Goal: Information Seeking & Learning: Compare options

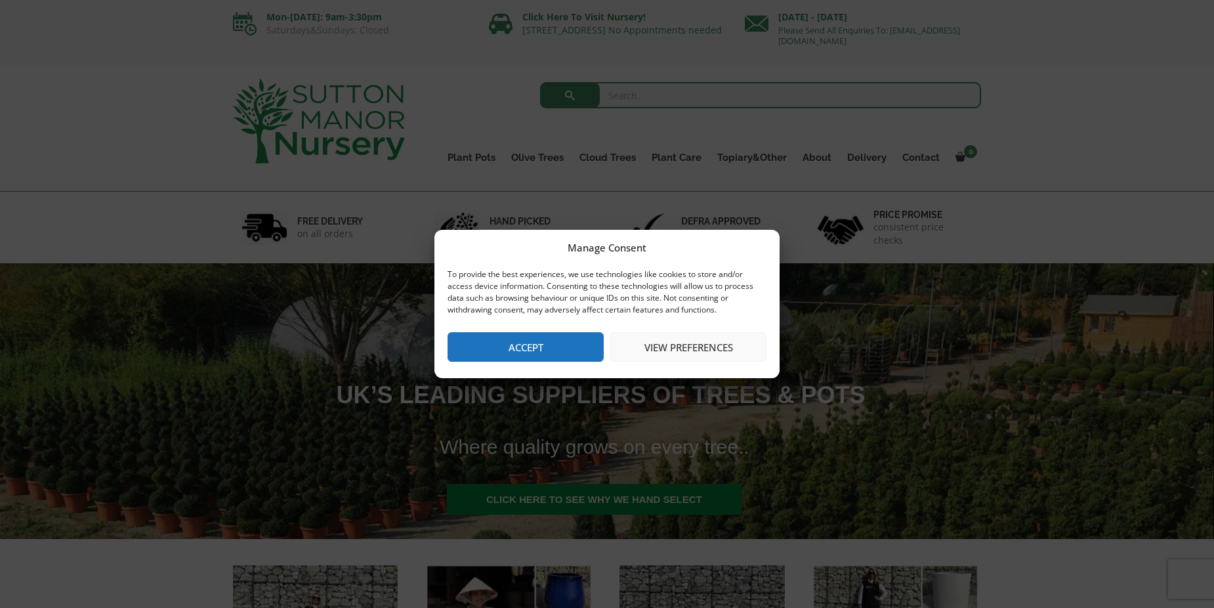
click at [526, 350] on button "Accept" at bounding box center [525, 347] width 156 height 30
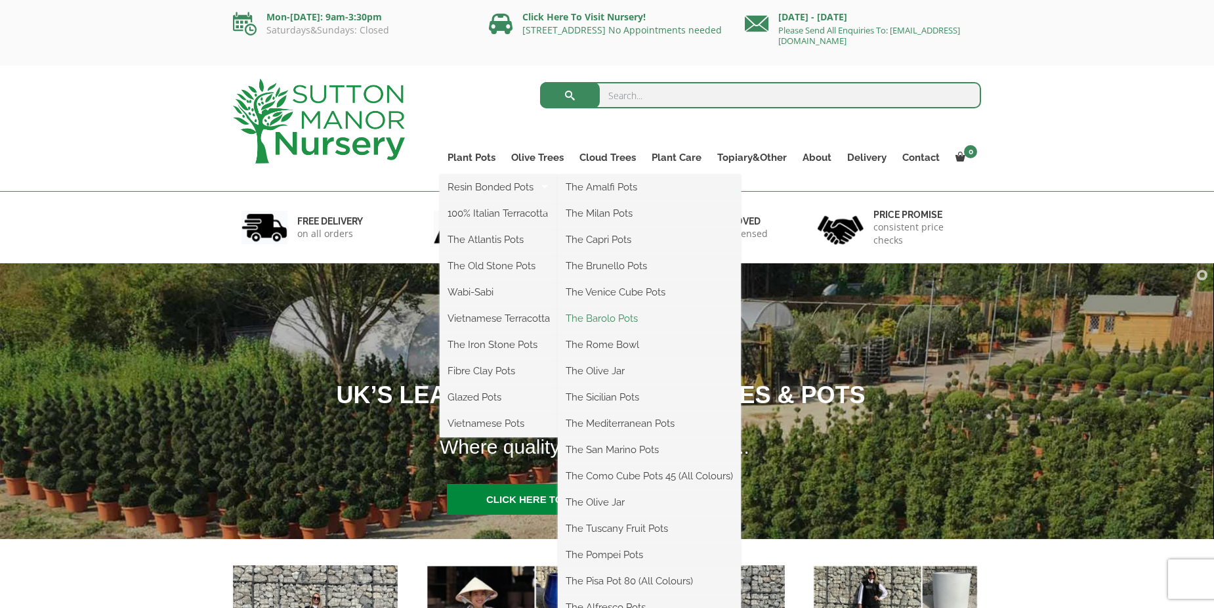
click at [606, 318] on link "The Barolo Pots" at bounding box center [649, 318] width 183 height 20
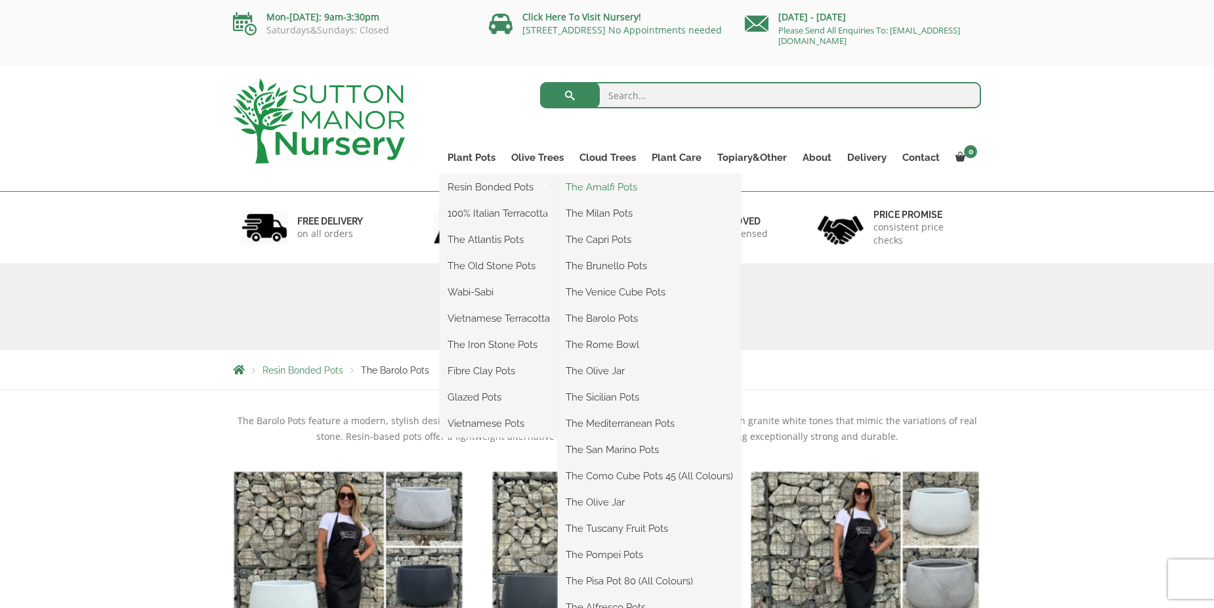
click at [615, 188] on link "The Amalfi Pots" at bounding box center [649, 187] width 183 height 20
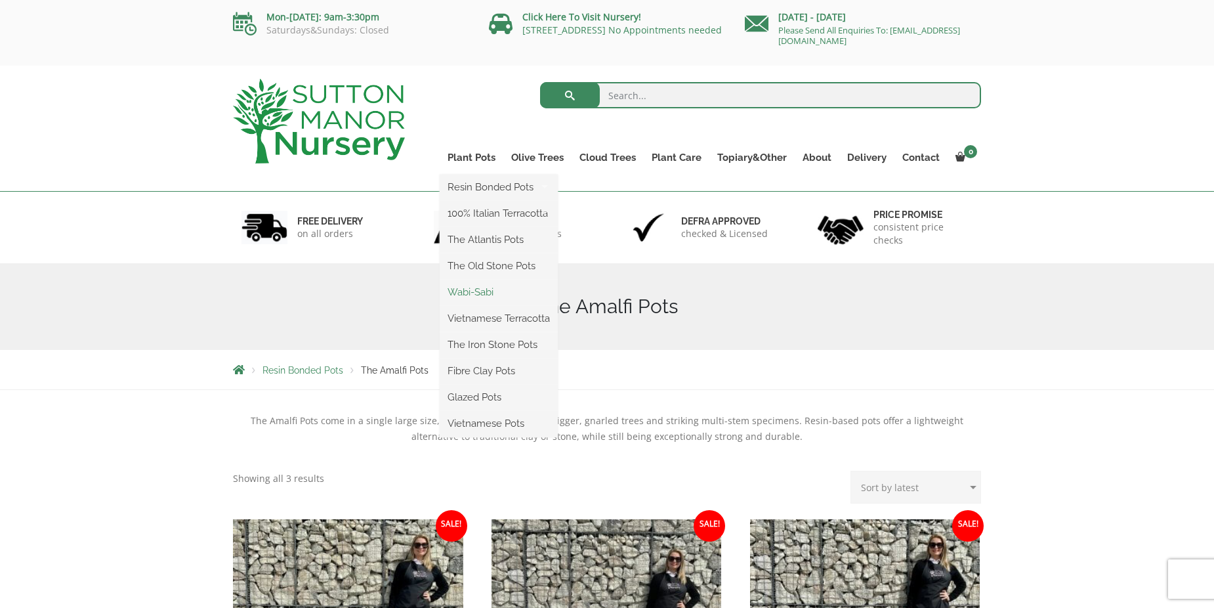
click at [480, 292] on link "Wabi-Sabi" at bounding box center [499, 292] width 118 height 20
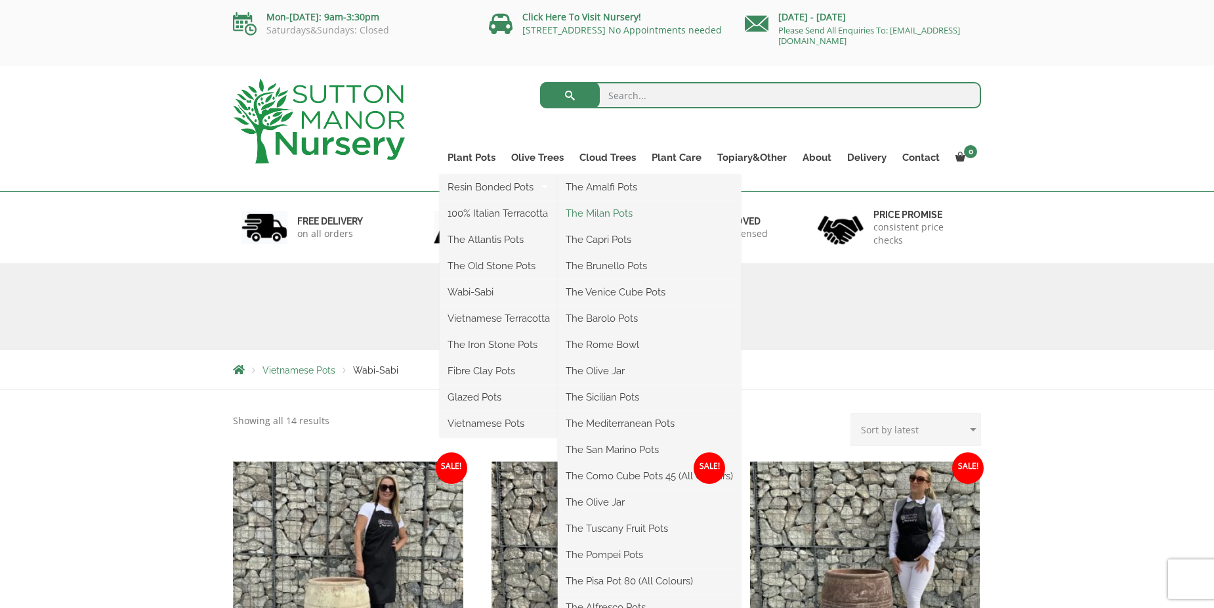
click at [601, 213] on link "The Milan Pots" at bounding box center [649, 213] width 183 height 20
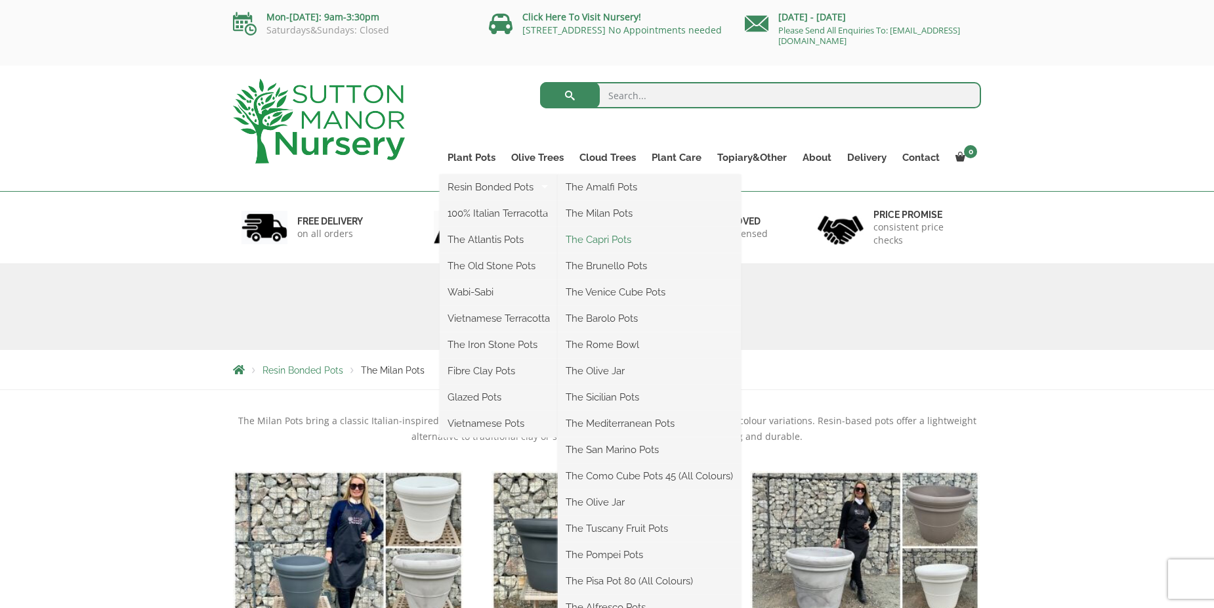
click at [602, 241] on link "The Capri Pots" at bounding box center [649, 240] width 183 height 20
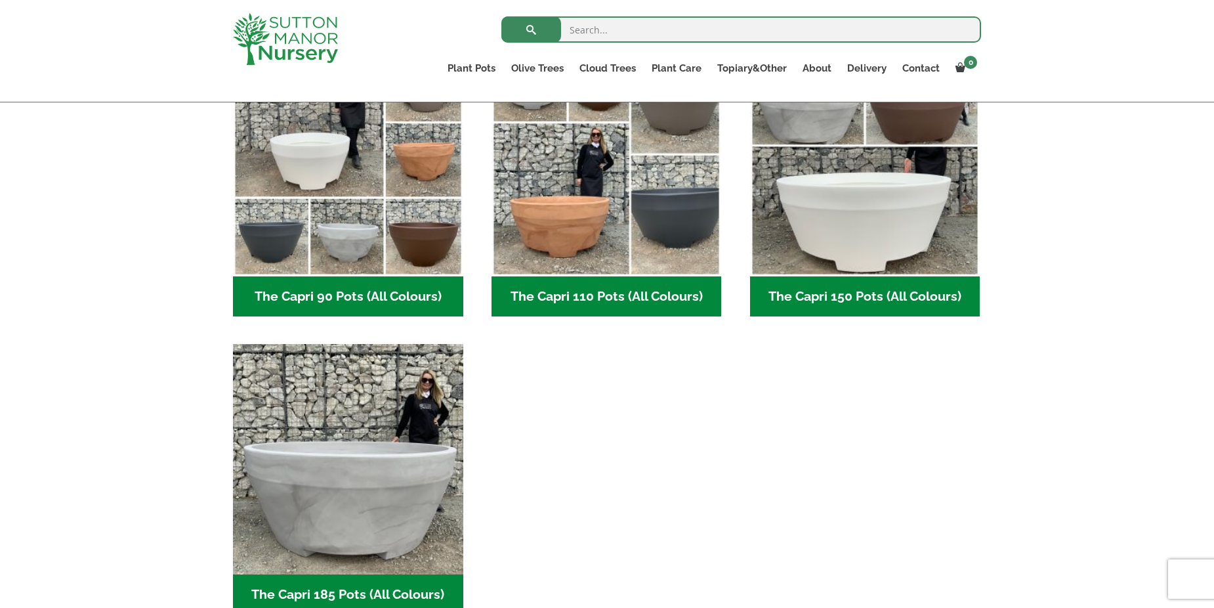
scroll to position [722, 0]
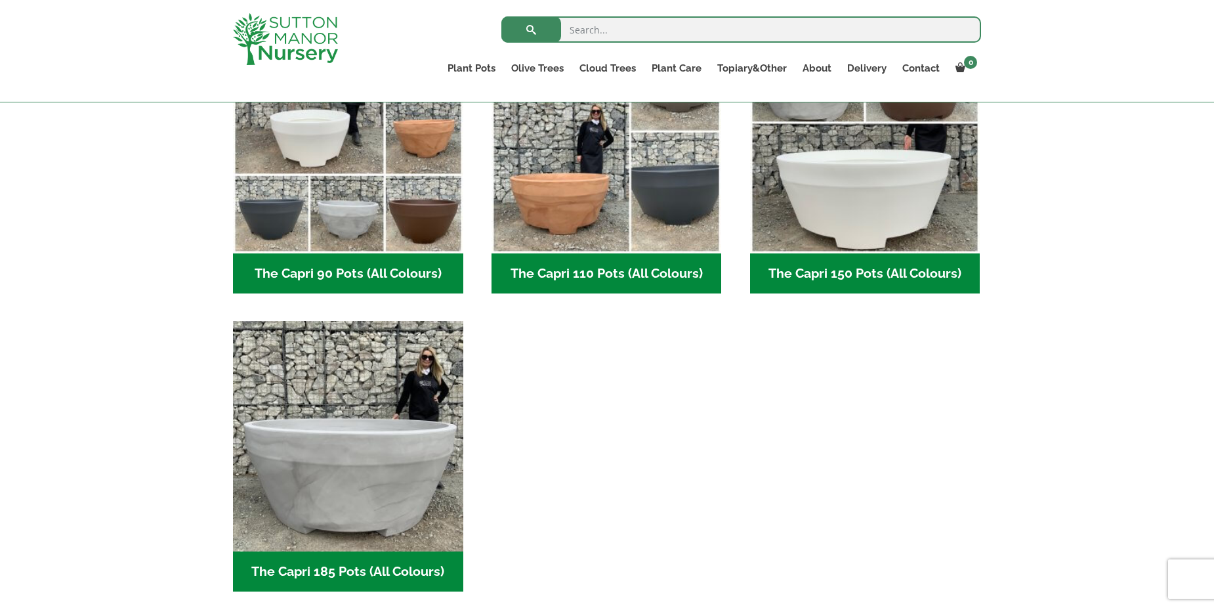
click at [863, 274] on h2 "The Capri 150 Pots (All Colours) (4)" at bounding box center [865, 273] width 230 height 41
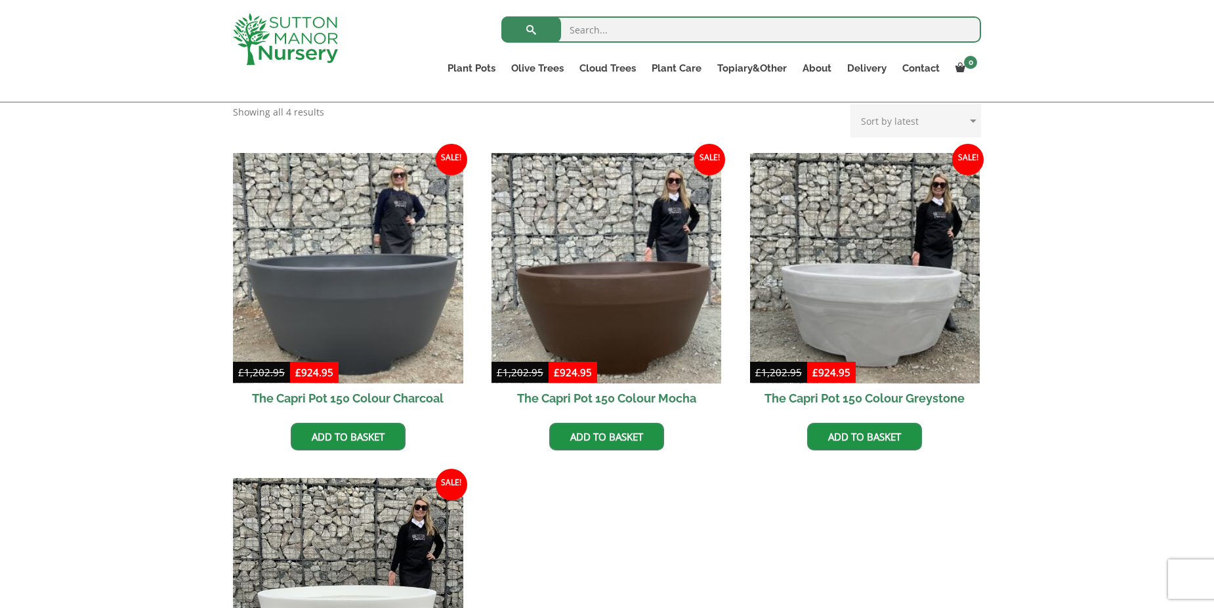
scroll to position [262, 0]
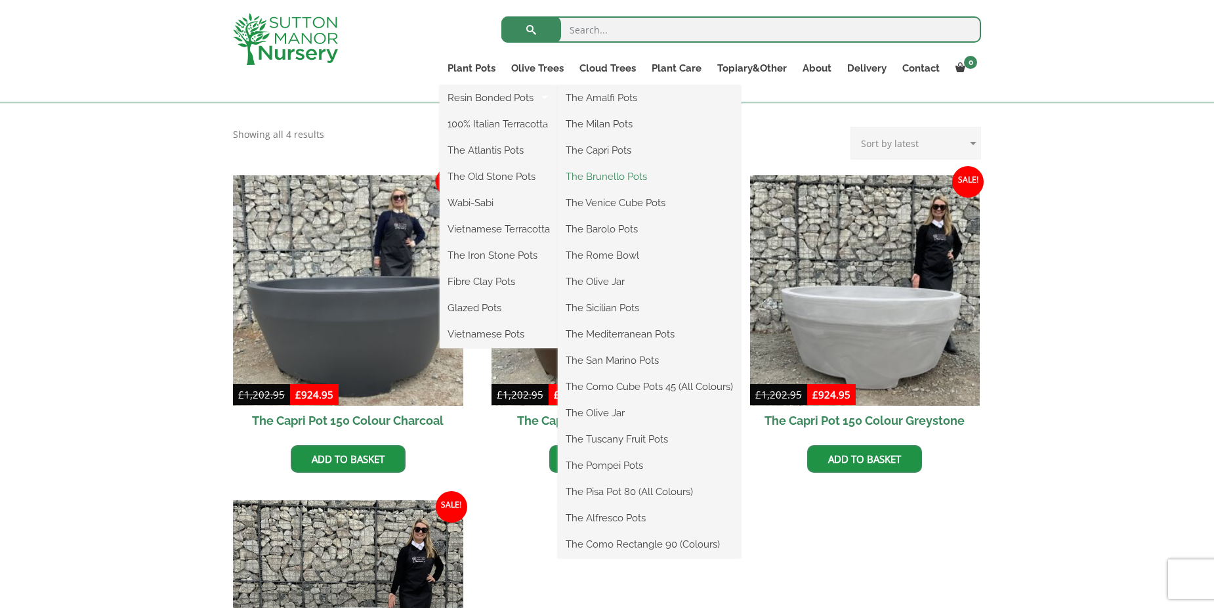
click at [612, 179] on link "The Brunello Pots" at bounding box center [649, 177] width 183 height 20
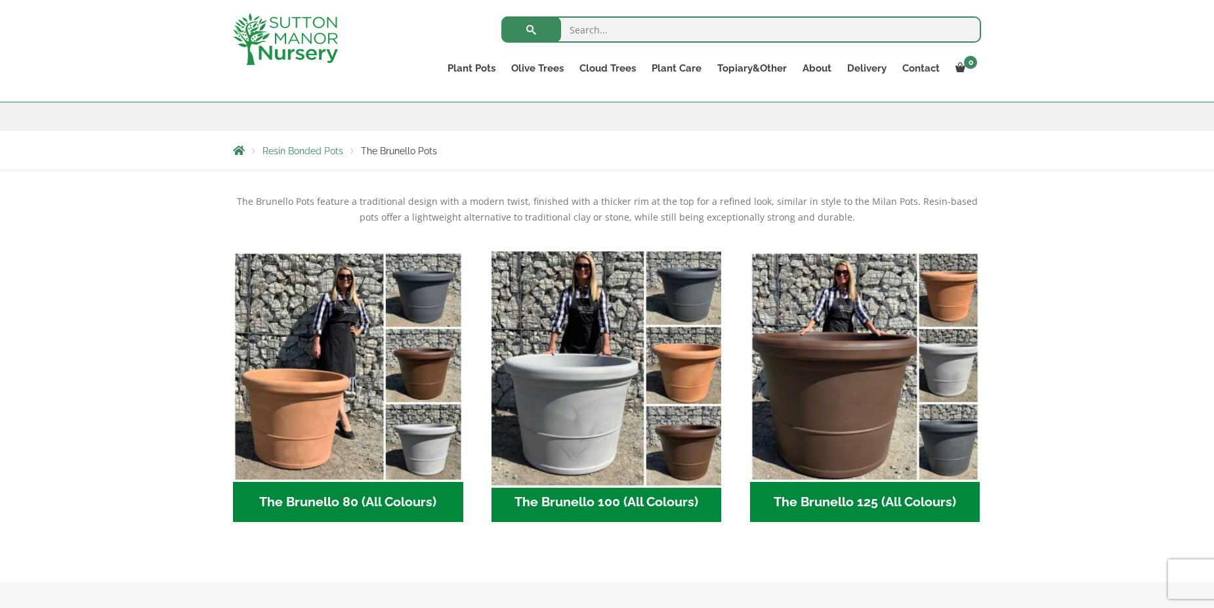
scroll to position [197, 0]
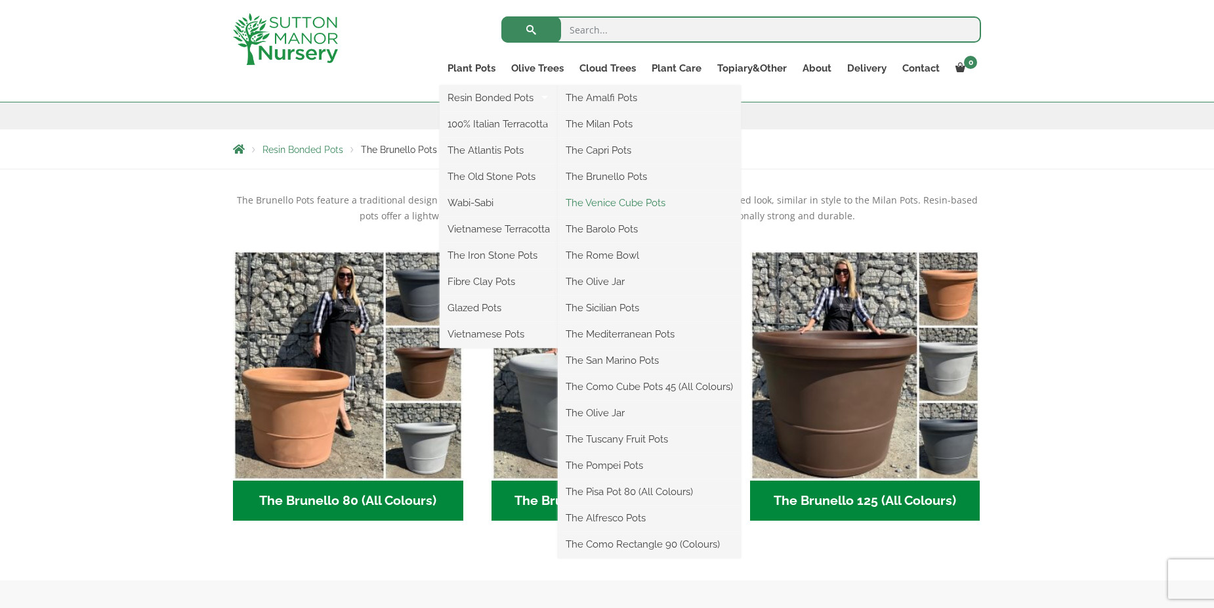
click at [621, 203] on link "The Venice Cube Pots" at bounding box center [649, 203] width 183 height 20
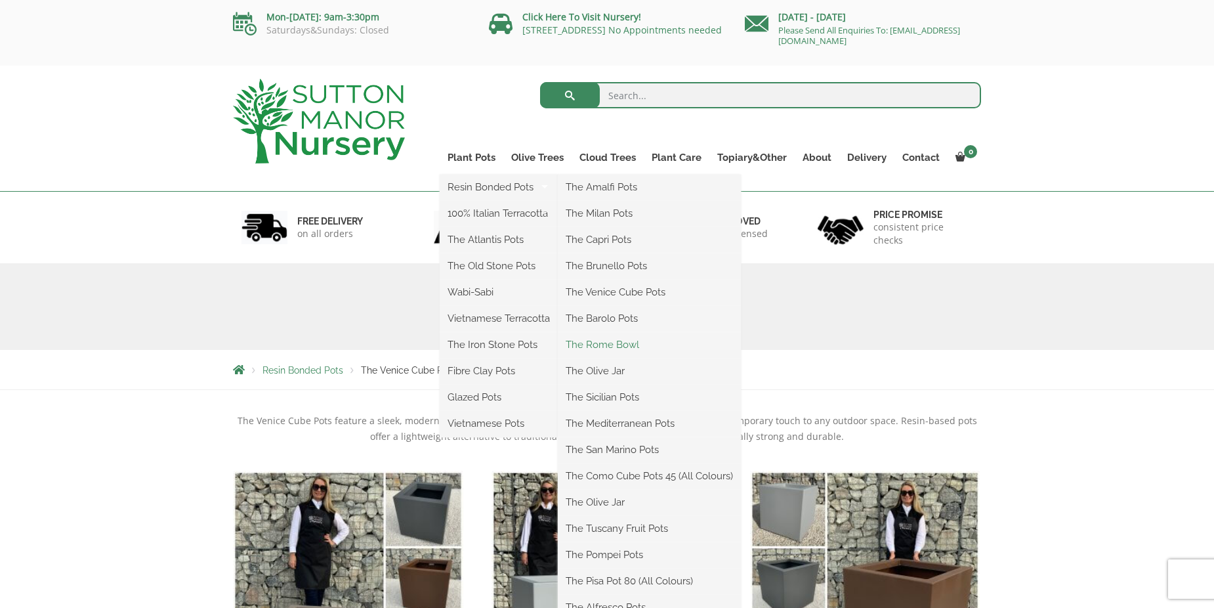
click at [604, 348] on link "The Rome Bowl" at bounding box center [649, 345] width 183 height 20
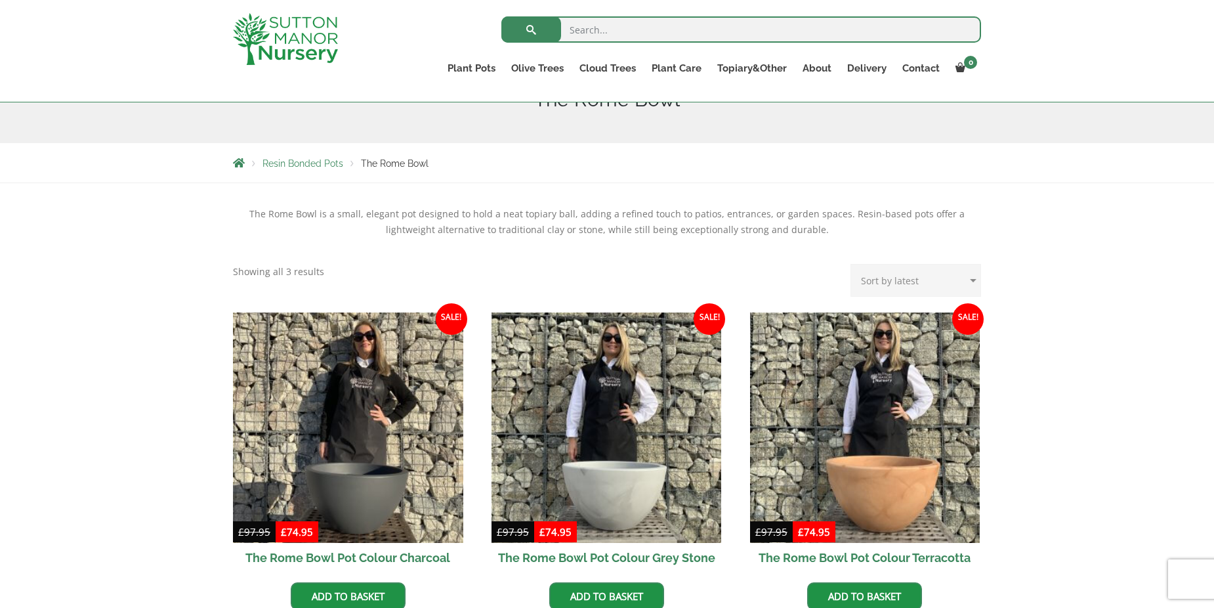
scroll to position [131, 0]
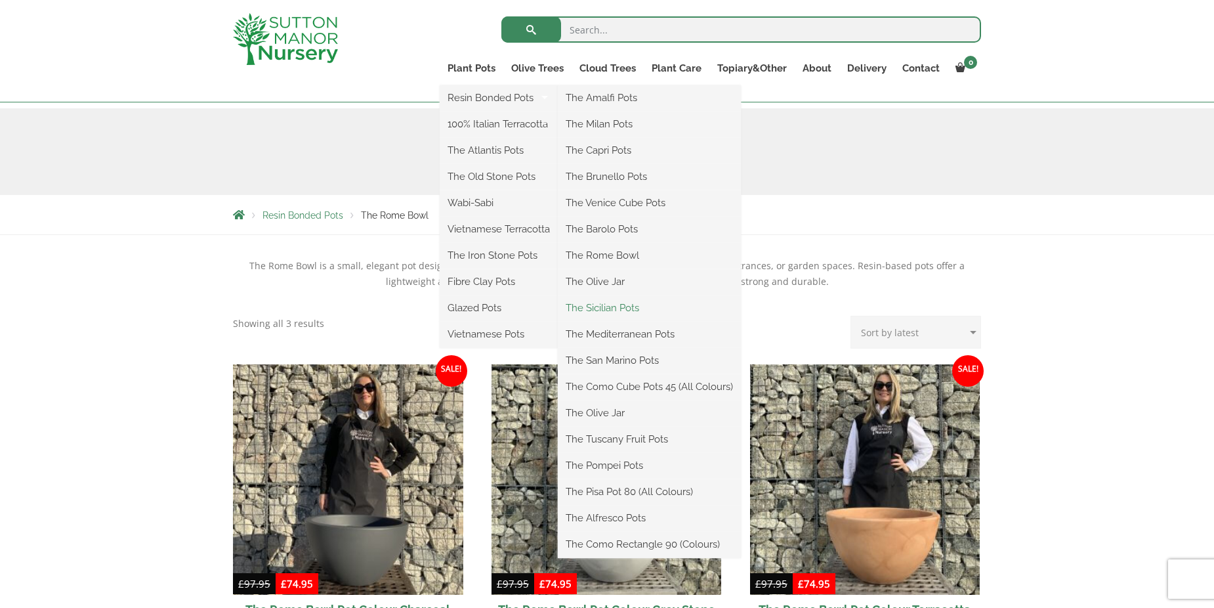
click at [599, 308] on link "The Sicilian Pots" at bounding box center [649, 308] width 183 height 20
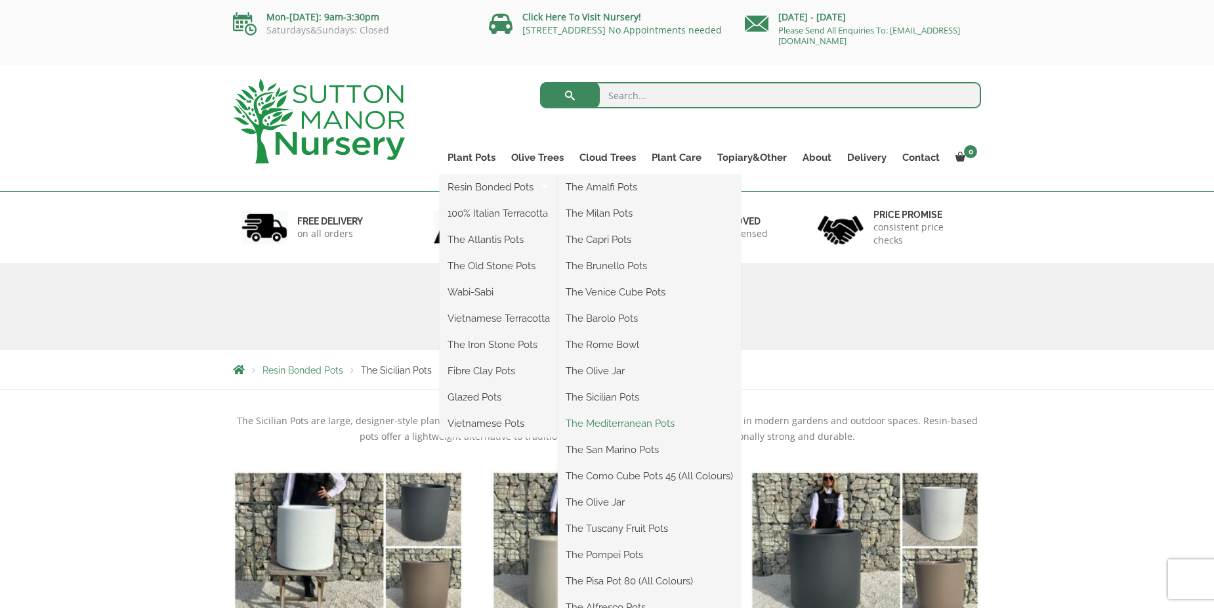
click at [625, 413] on link "The Mediterranean Pots" at bounding box center [649, 423] width 183 height 20
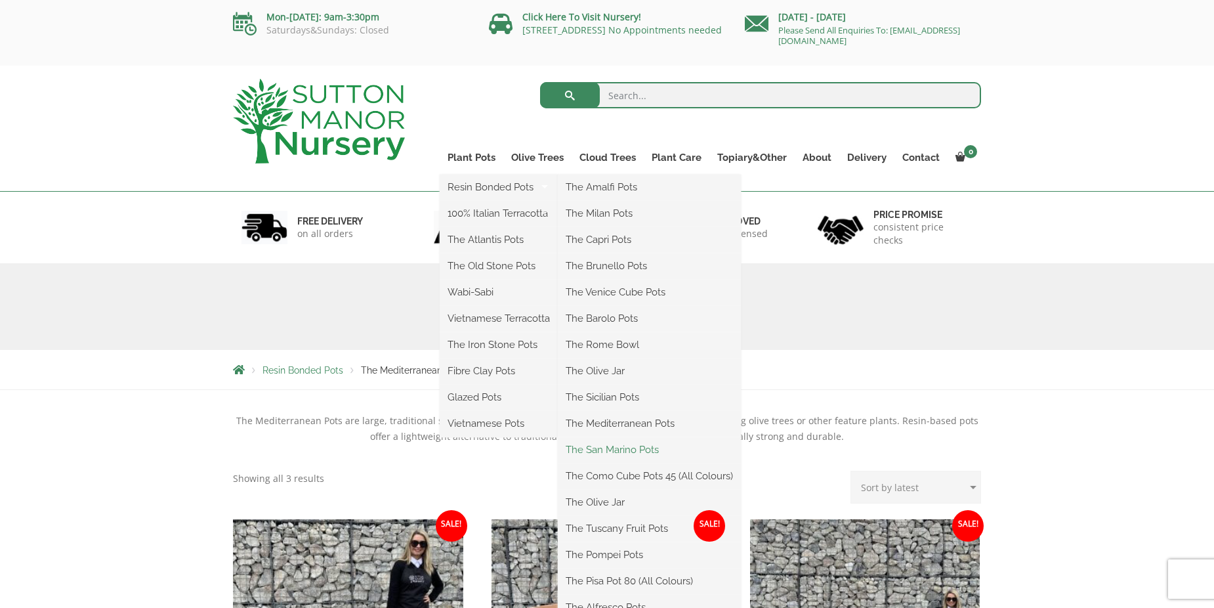
click at [621, 449] on link "The San Marino Pots" at bounding box center [649, 450] width 183 height 20
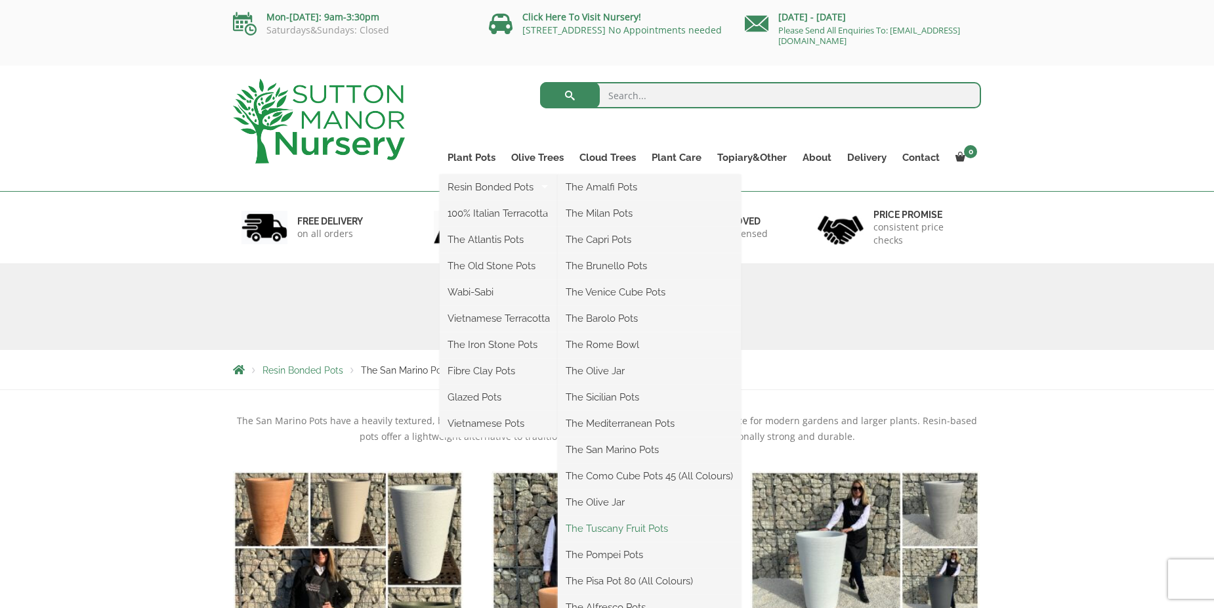
click at [606, 530] on link "The Tuscany Fruit Pots" at bounding box center [649, 528] width 183 height 20
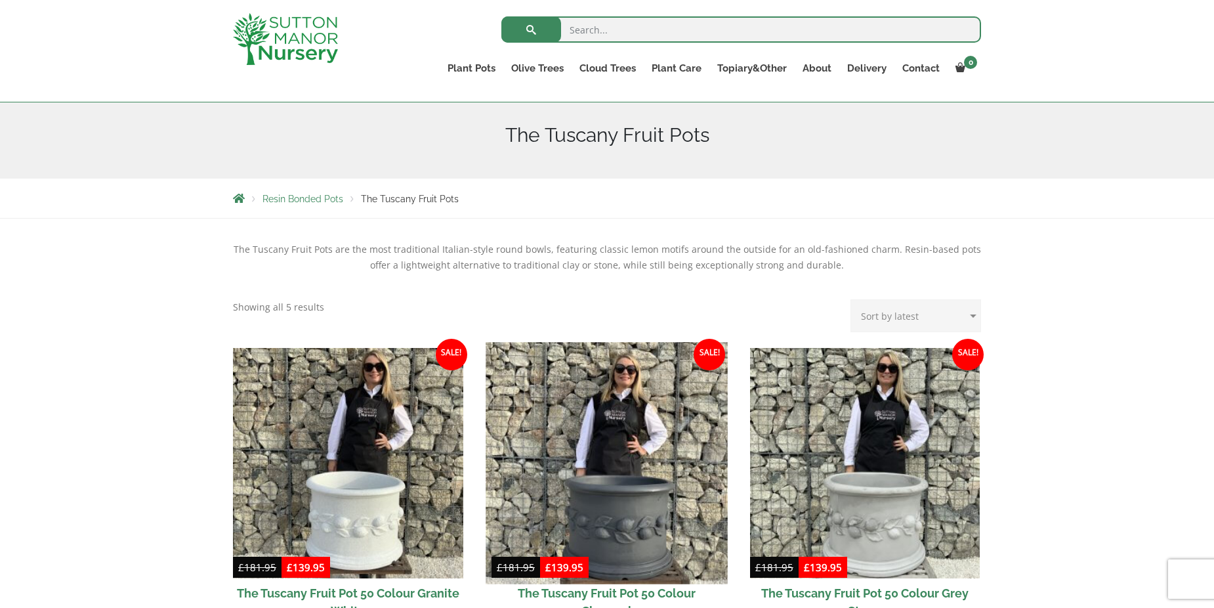
scroll to position [197, 0]
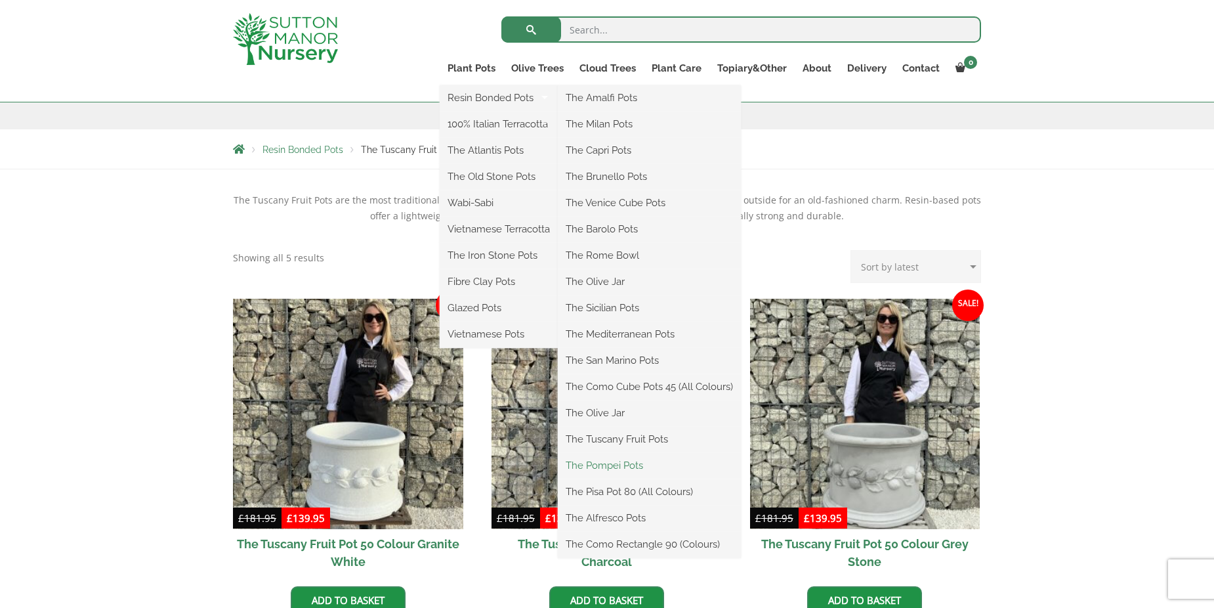
click at [604, 465] on link "The Pompei Pots" at bounding box center [649, 465] width 183 height 20
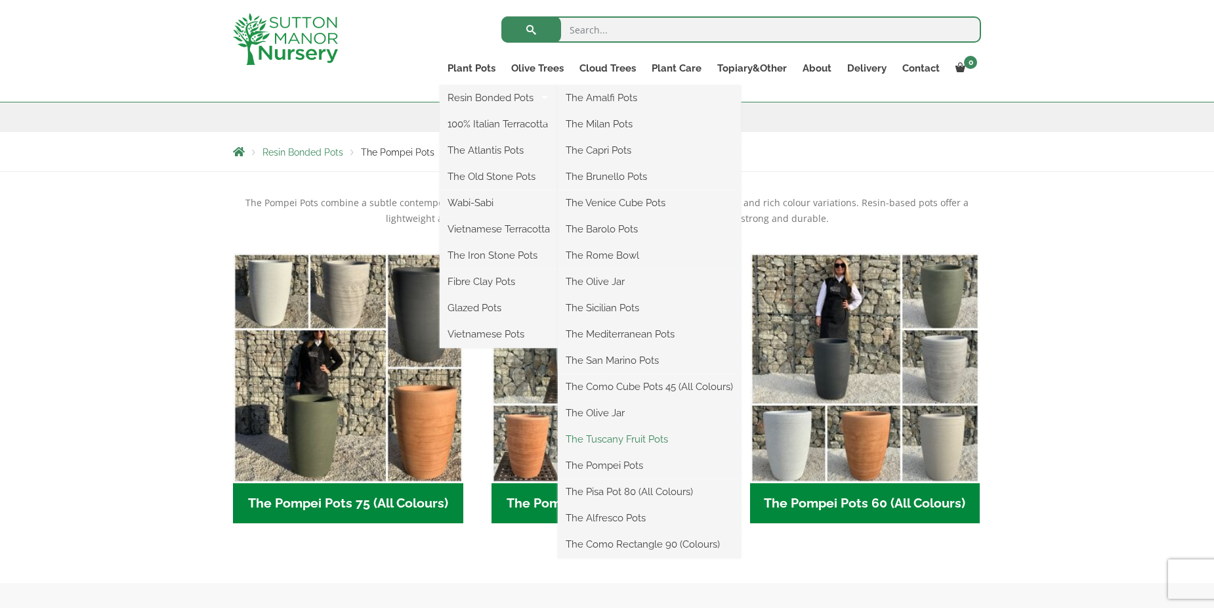
scroll to position [197, 0]
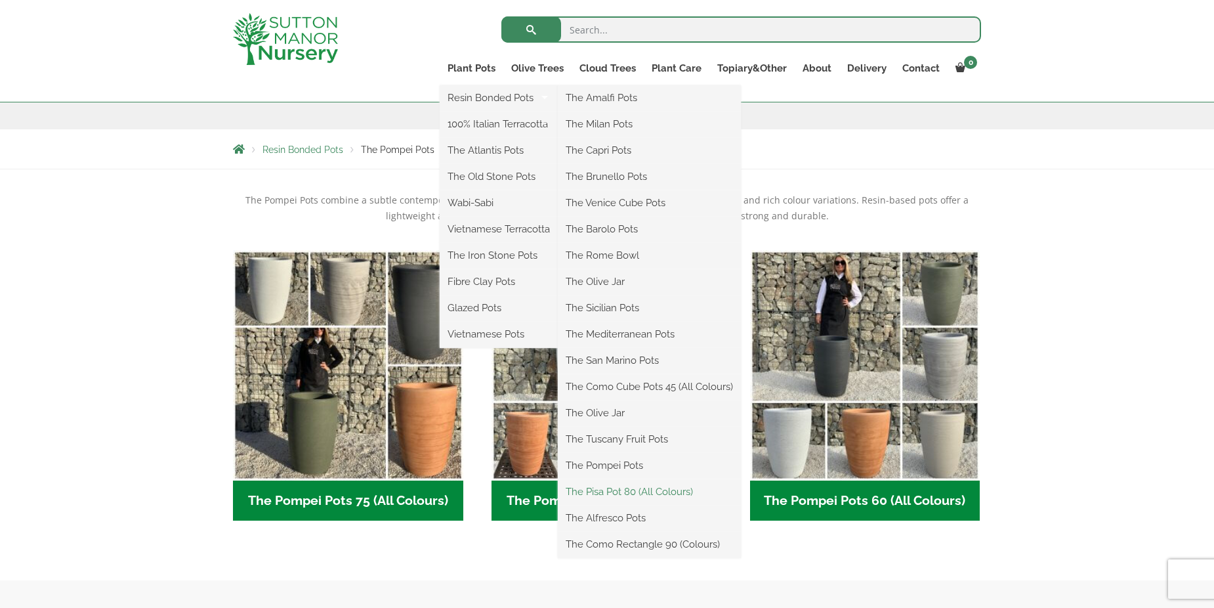
click at [615, 490] on link "The Pisa Pot 80 (All Colours)" at bounding box center [649, 492] width 183 height 20
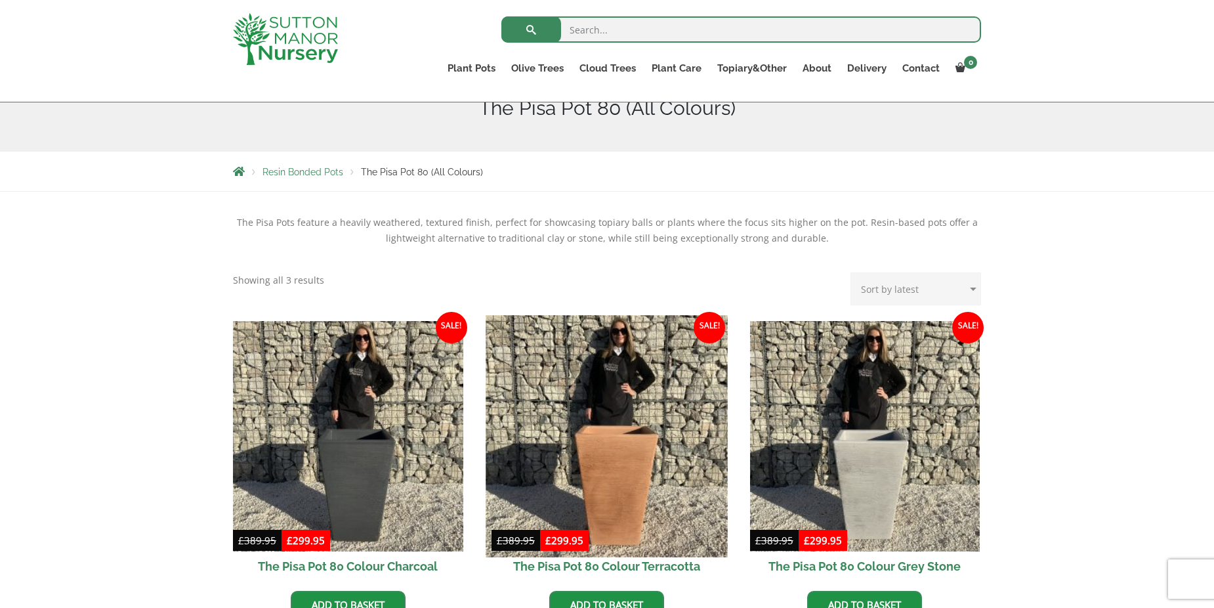
scroll to position [66, 0]
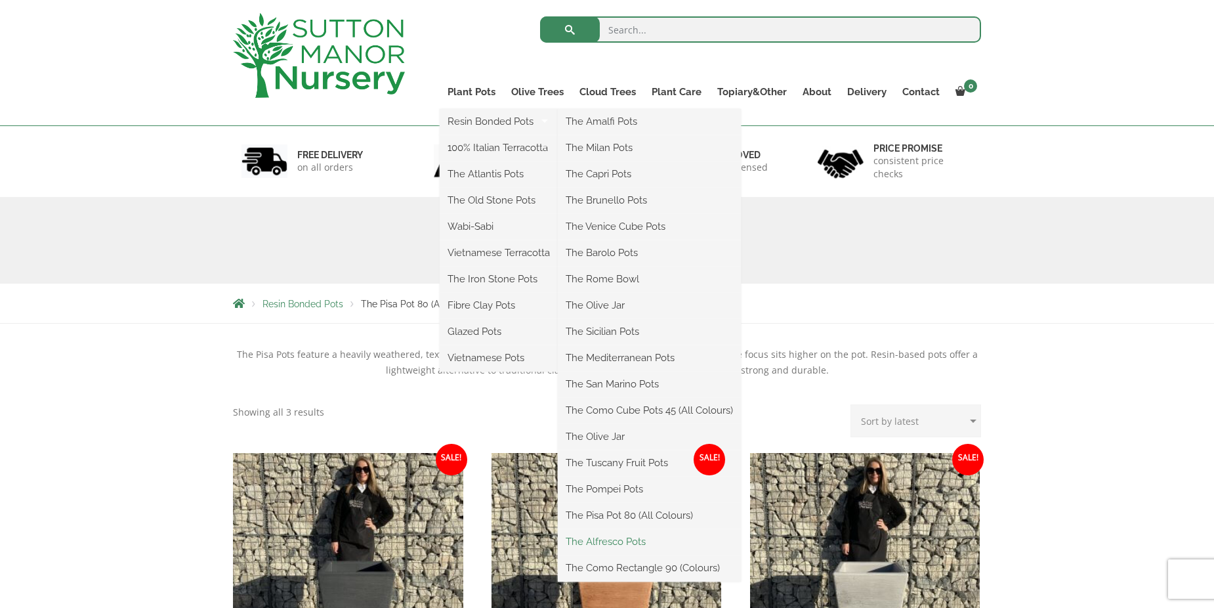
click at [607, 541] on link "The Alfresco Pots" at bounding box center [649, 541] width 183 height 20
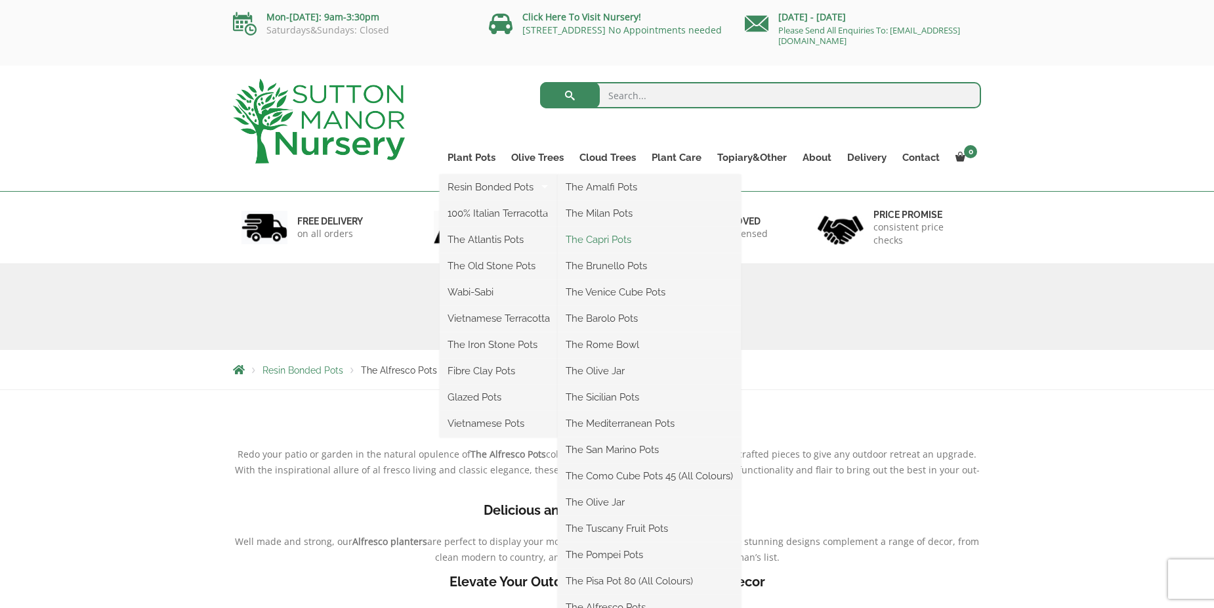
click at [592, 239] on link "The Capri Pots" at bounding box center [649, 240] width 183 height 20
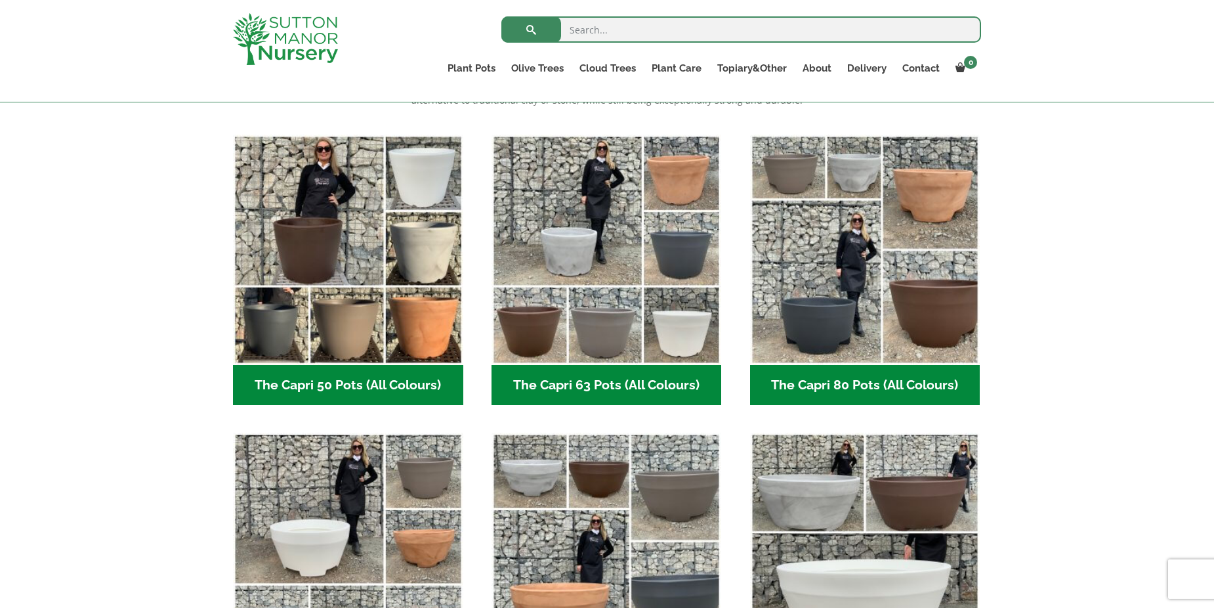
scroll to position [459, 0]
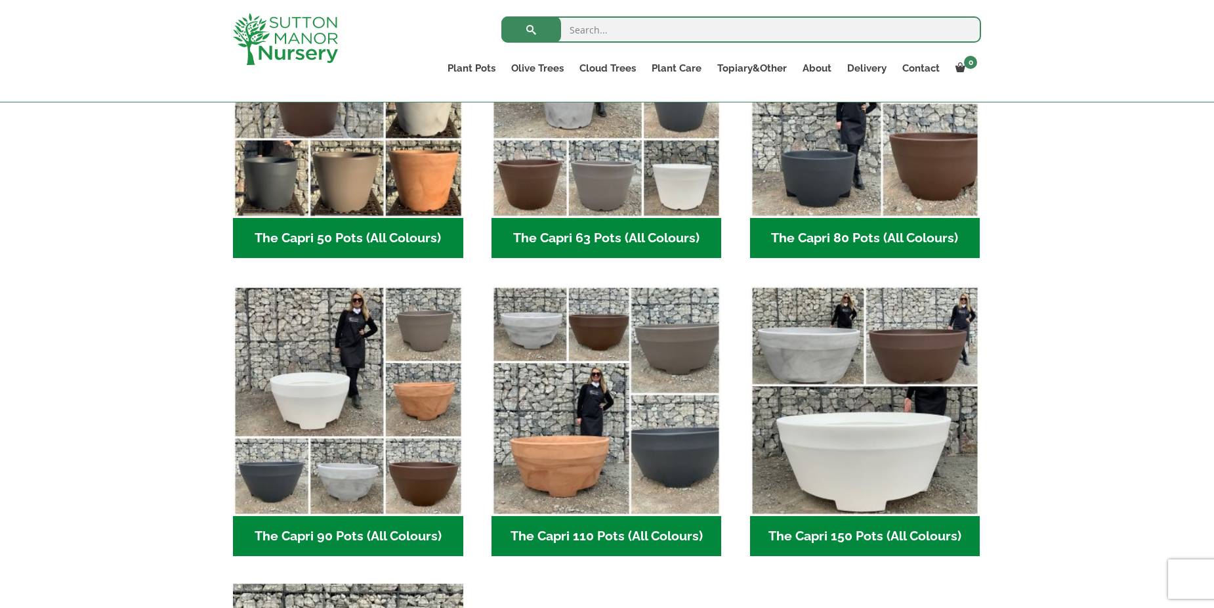
click at [615, 537] on h2 "The Capri 110 Pots (All Colours) (5)" at bounding box center [606, 536] width 230 height 41
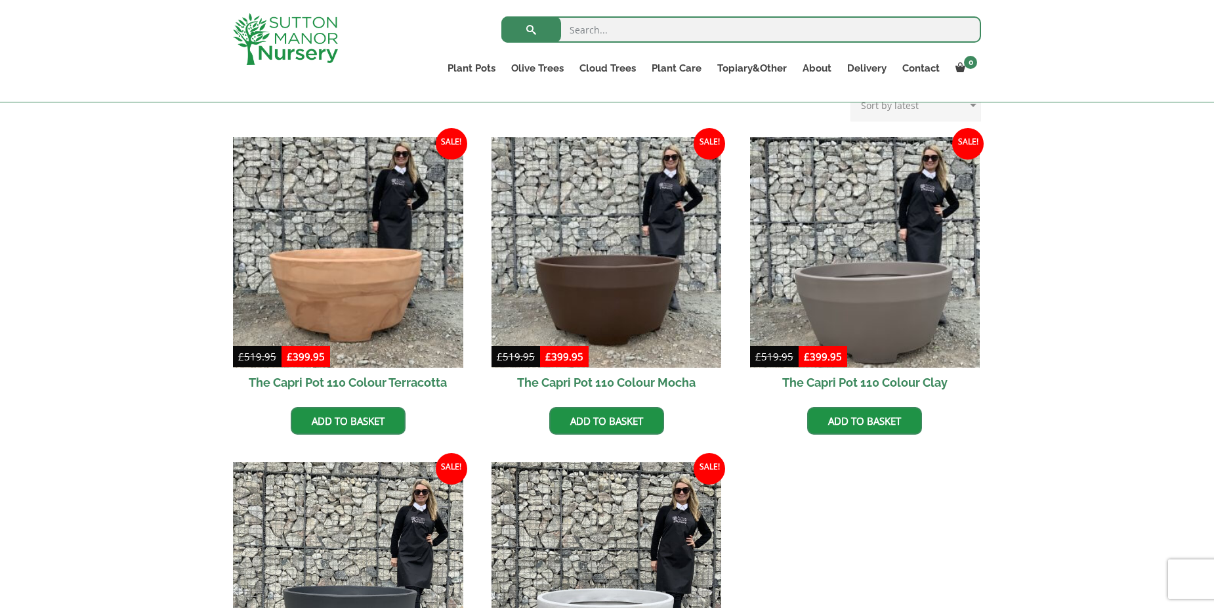
scroll to position [262, 0]
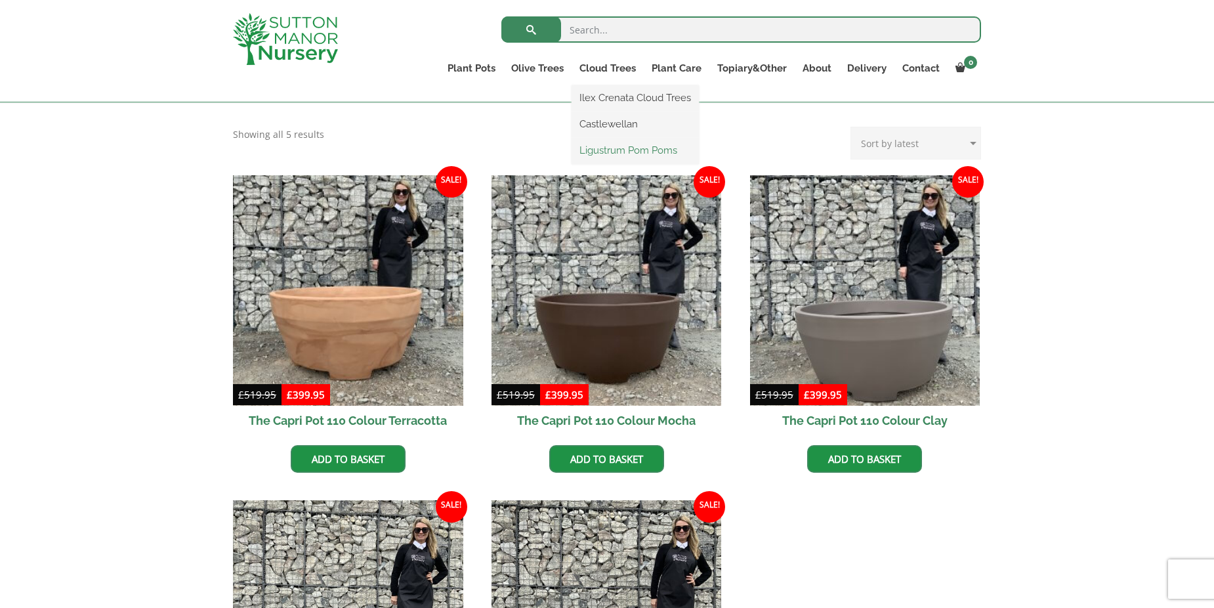
click at [611, 151] on link "Ligustrum Pom Poms" at bounding box center [634, 150] width 127 height 20
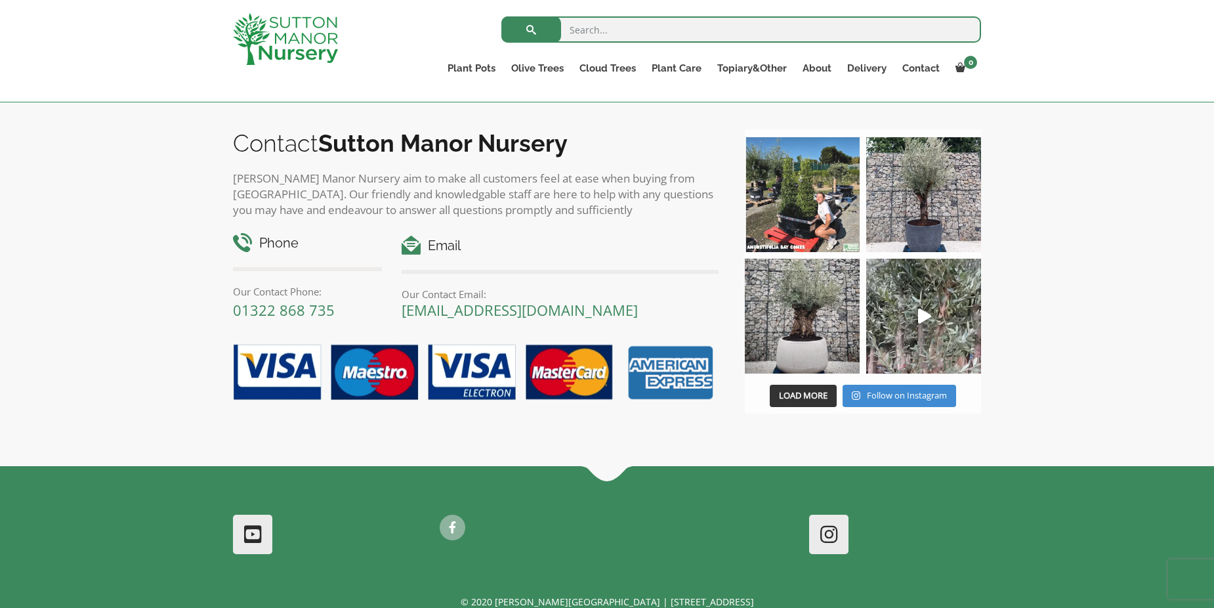
scroll to position [656, 0]
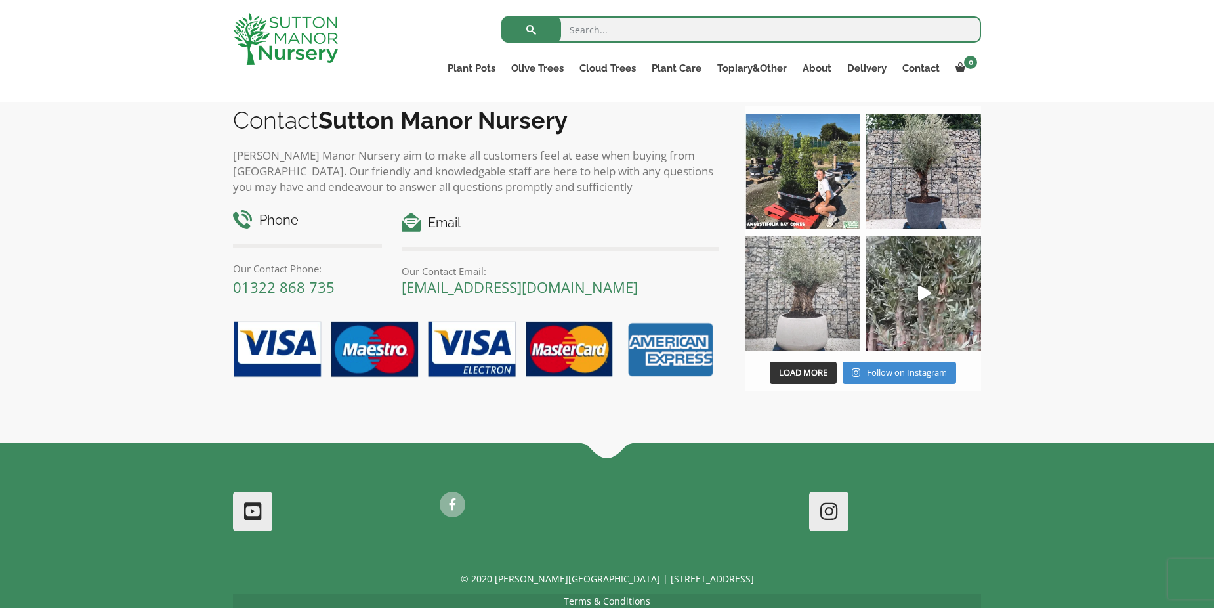
click at [797, 327] on img at bounding box center [802, 293] width 115 height 115
